Goal: Task Accomplishment & Management: Complete application form

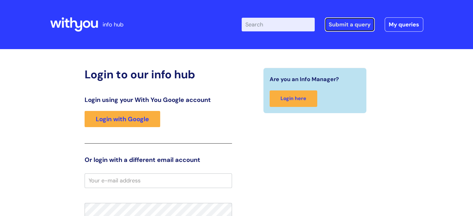
click at [356, 26] on link "Submit a query" at bounding box center [350, 24] width 50 height 14
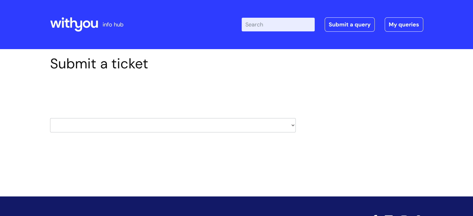
click at [197, 121] on select "HR / People IT and Support Clinical Drug Alerts Finance Accounts Data Support T…" at bounding box center [173, 125] width 246 height 14
select select "it_and_support"
click at [50, 118] on select "HR / People IT and Support Clinical Drug Alerts Finance Accounts Data Support T…" at bounding box center [173, 125] width 246 height 14
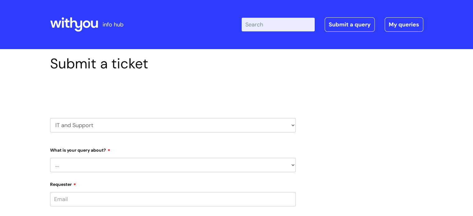
click at [174, 168] on select "... Mobile Phone Reset & MFA Accounts, Starters and Leavers IT Hardware issue I…" at bounding box center [173, 165] width 246 height 14
select select "IT Hardware issue"
click at [50, 158] on select "... Mobile Phone Reset & MFA Accounts, Starters and Leavers IT Hardware issue I…" at bounding box center [173, 165] width 246 height 14
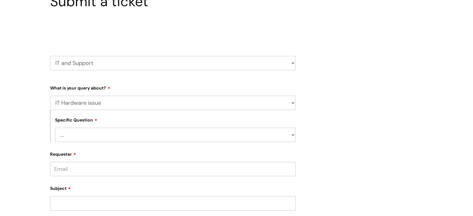
click at [125, 139] on select "... I need a new or replacement ... I’m waiting for new or replacement hardware…" at bounding box center [175, 135] width 241 height 14
click at [55, 128] on select "... I need a new or replacement ... I’m waiting for new or replacement hardware…" at bounding box center [175, 135] width 241 height 14
click at [143, 167] on select "... I’ve no sound / microphone I’ve got no internet or wifi I’ve got no camera …" at bounding box center [175, 167] width 241 height 14
click at [134, 183] on label "Requester" at bounding box center [173, 185] width 246 height 7
click at [134, 194] on input "Requester" at bounding box center [173, 201] width 246 height 14
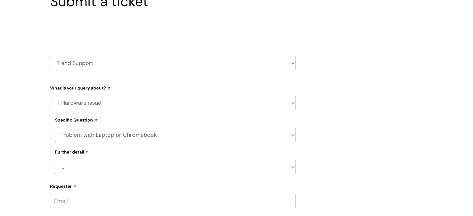
click at [177, 134] on select "... I need a new or replacement ... I’m waiting for new or replacement hardware…" at bounding box center [175, 135] width 241 height 14
click at [55, 128] on select "... I need a new or replacement ... I’m waiting for new or replacement hardware…" at bounding box center [175, 135] width 241 height 14
click at [152, 168] on select "... We’ve no internet in our WithYou office We’ve no phones in our WithYou offi…" at bounding box center [175, 167] width 241 height 14
click at [150, 132] on select "... I need a new or replacement ... I’m waiting for new or replacement hardware…" at bounding box center [175, 135] width 241 height 14
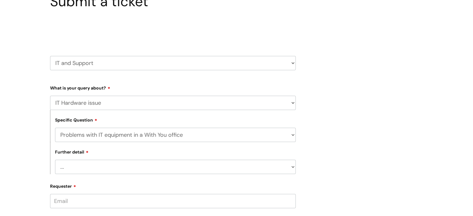
select select "I need a new or replacement ..."
click at [55, 128] on select "... I need a new or replacement ... I’m waiting for new or replacement hardware…" at bounding box center [175, 135] width 241 height 14
click at [119, 174] on select "... Another sort of cable Anything else Monitor Mouse/keyboard Port replicator …" at bounding box center [175, 167] width 241 height 14
select select "Power supply"
click at [55, 160] on select "... Another sort of cable Anything else Monitor Mouse/keyboard Port replicator …" at bounding box center [175, 167] width 241 height 14
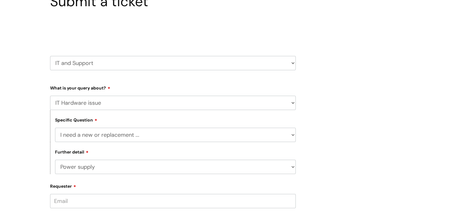
click at [118, 205] on input "Requester" at bounding box center [173, 201] width 246 height 14
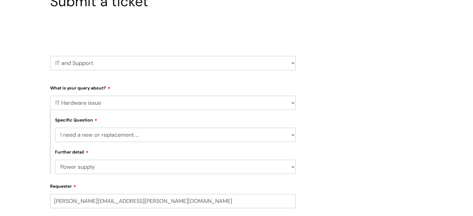
scroll to position [218, 0]
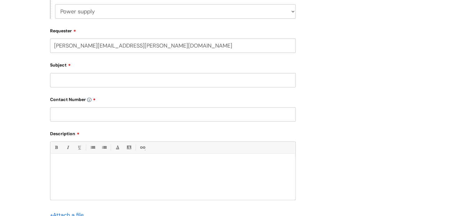
type input "caroline.hampton@wearewithyou.org.uk"
click at [146, 79] on input "Subject" at bounding box center [173, 80] width 246 height 14
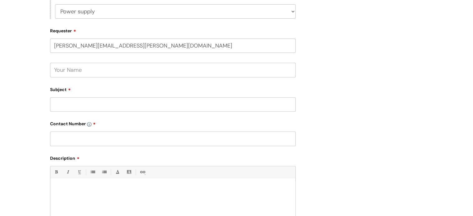
click at [116, 70] on input "text" at bounding box center [173, 70] width 246 height 14
type input "Caroline Hampton"
click at [103, 104] on input "Subject" at bounding box center [173, 104] width 246 height 14
type input "Laptop not charging - Ian Bell"
click at [96, 138] on input "text" at bounding box center [173, 139] width 246 height 14
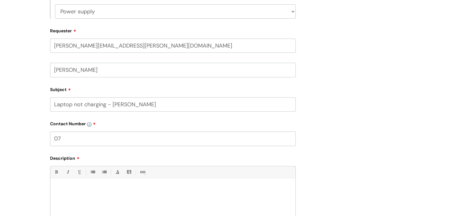
type input "0"
type input "07890312403"
click at [84, 192] on div at bounding box center [172, 202] width 245 height 43
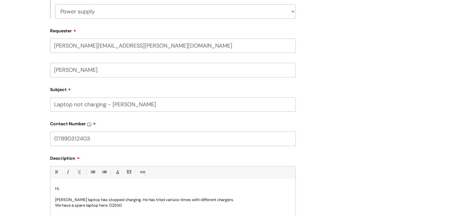
click at [159, 201] on p "Ian Bell's laptop has stopped charging. He has tried variuos times with differe…" at bounding box center [173, 200] width 236 height 6
click at [125, 207] on p "We have a spare laptop here: 02550" at bounding box center [173, 206] width 236 height 6
click at [71, 199] on p "Ian Bell's laptop has stopped charging. He has tried various times with differe…" at bounding box center [173, 200] width 236 height 6
click at [72, 200] on p "Ian Bell's laptop has stopped charging. He has tried various times with differe…" at bounding box center [173, 200] width 236 height 6
click at [86, 206] on p "We have a spare laptop here: 02550 that we would" at bounding box center [173, 206] width 236 height 6
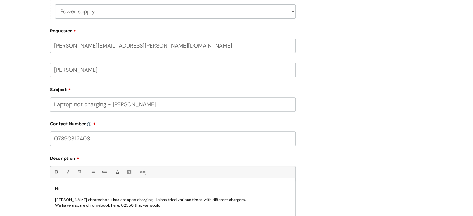
click at [165, 205] on p "We have a spare chromebook here: 02550 that we would" at bounding box center [173, 206] width 236 height 6
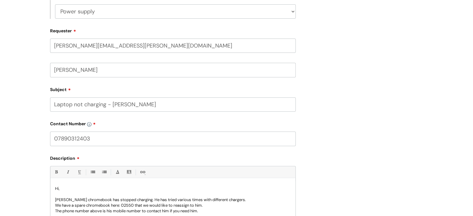
click at [234, 201] on p "Ian Bell's chromebook has stopped charging. He has tried various times with dif…" at bounding box center [173, 200] width 236 height 6
click at [95, 200] on p "Ian Bell's chromebook has stopped charging. He has tried various times with dif…" at bounding box center [173, 200] width 236 height 6
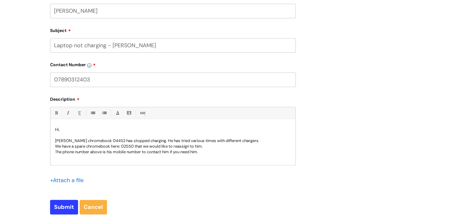
scroll to position [280, 0]
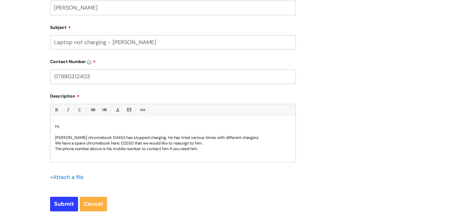
click at [209, 151] on p "The phone number above is his mobile number to contact him if you need him." at bounding box center [173, 149] width 236 height 6
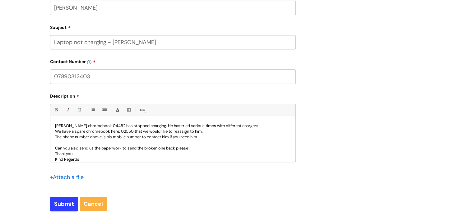
scroll to position [17, 0]
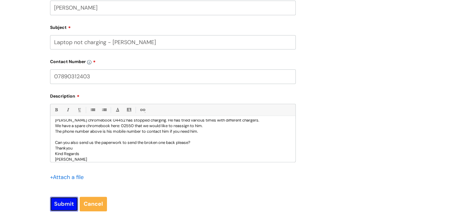
click at [66, 201] on input "Submit" at bounding box center [64, 204] width 28 height 14
type input "Please Wait..."
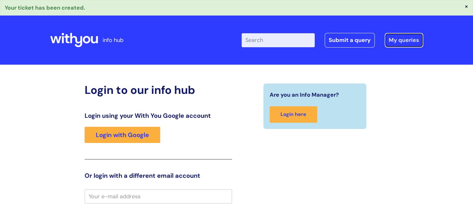
click at [410, 39] on link "My queries" at bounding box center [404, 40] width 39 height 14
click at [403, 41] on link "My queries" at bounding box center [404, 40] width 39 height 14
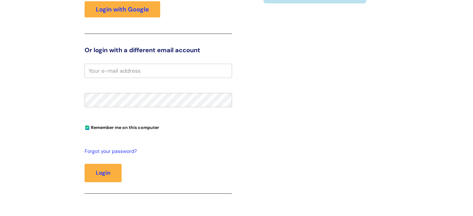
scroll to position [183, 0]
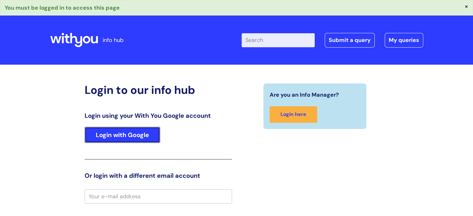
click at [124, 138] on link "Login with Google" at bounding box center [123, 135] width 76 height 16
